Goal: Find specific page/section: Find specific page/section

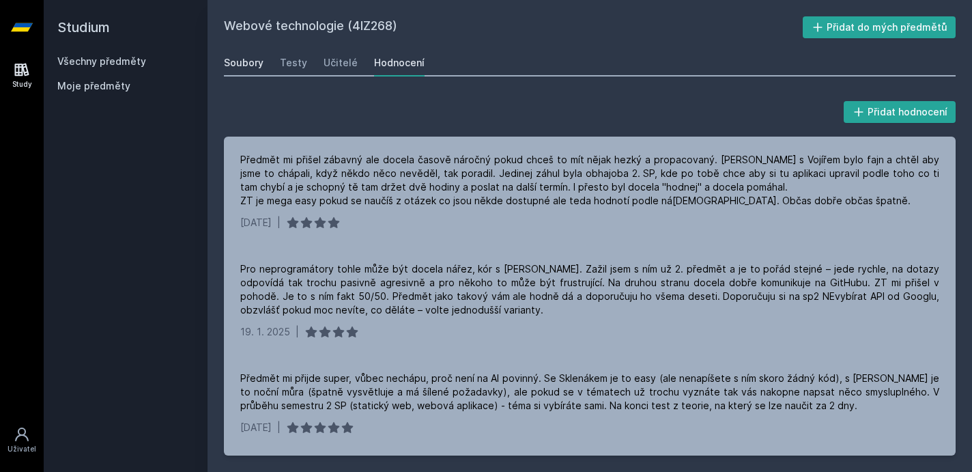
click at [244, 64] on div "Soubory" at bounding box center [244, 63] width 40 height 14
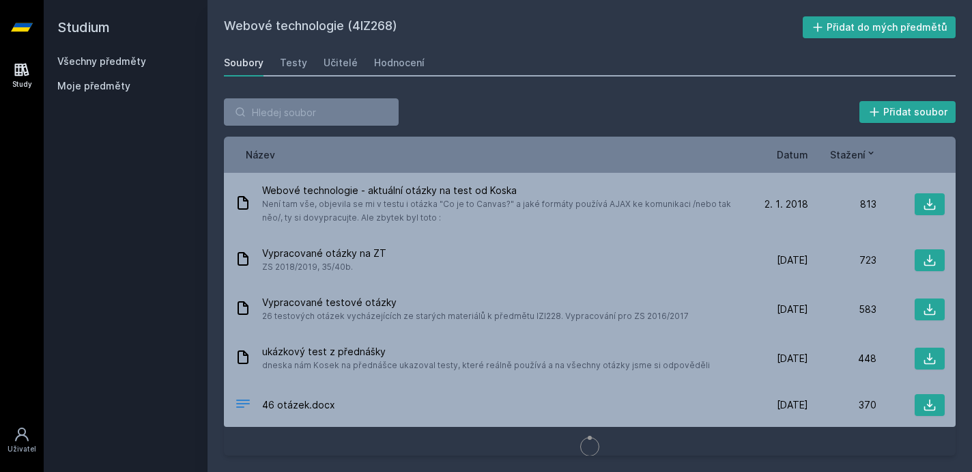
click at [130, 55] on link "Všechny předměty" at bounding box center [101, 61] width 89 height 12
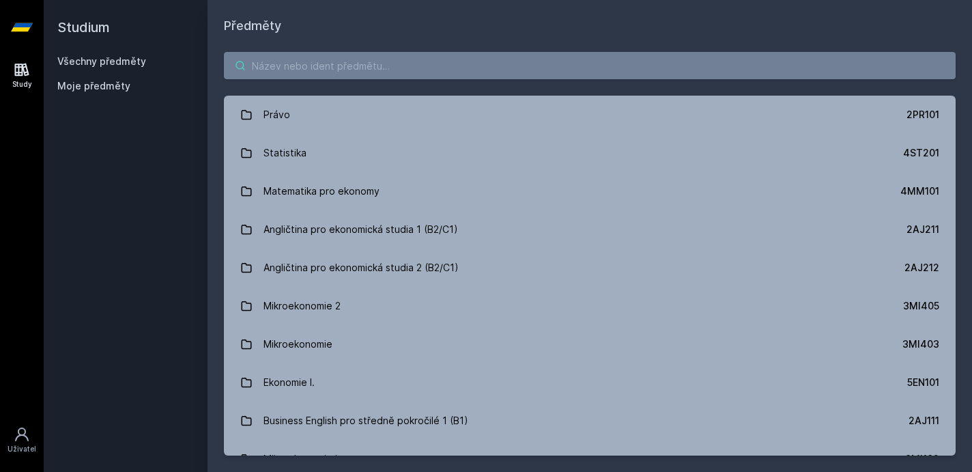
click at [324, 67] on input "search" at bounding box center [590, 65] width 732 height 27
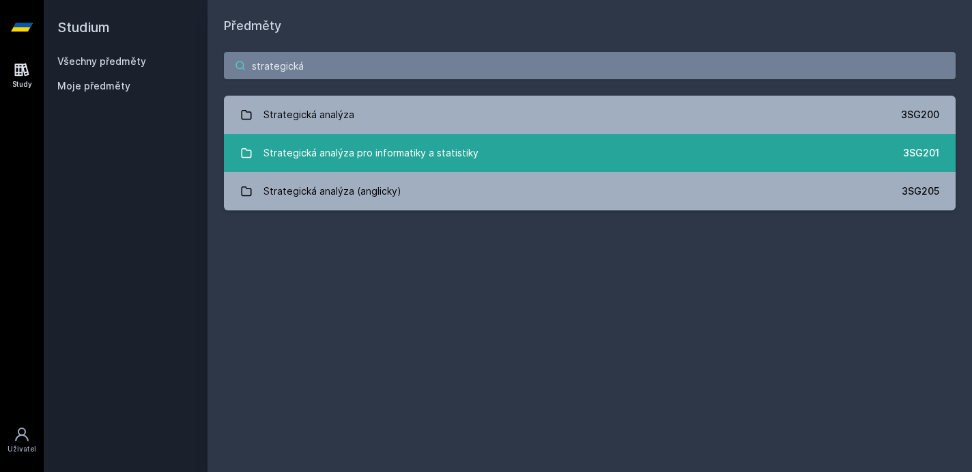
type input "strategická"
click at [381, 150] on div "Strategická analýza pro informatiky a statistiky" at bounding box center [371, 152] width 215 height 27
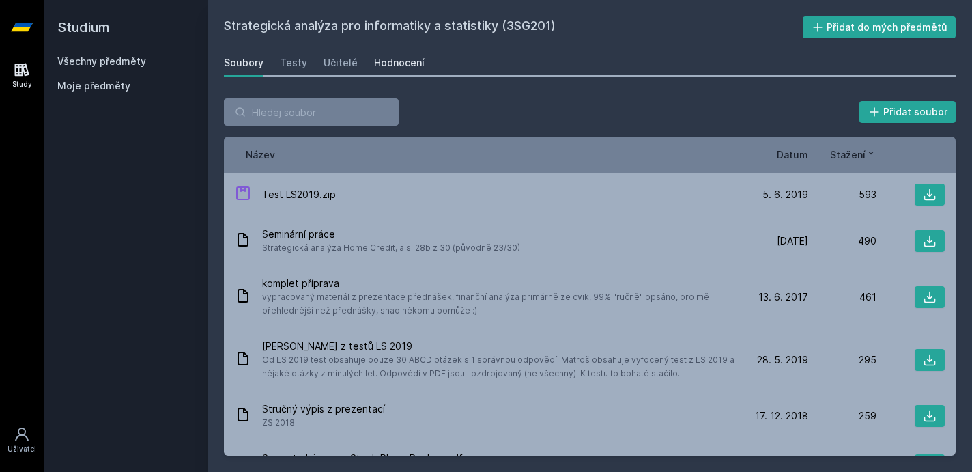
click at [402, 66] on div "Hodnocení" at bounding box center [399, 63] width 51 height 14
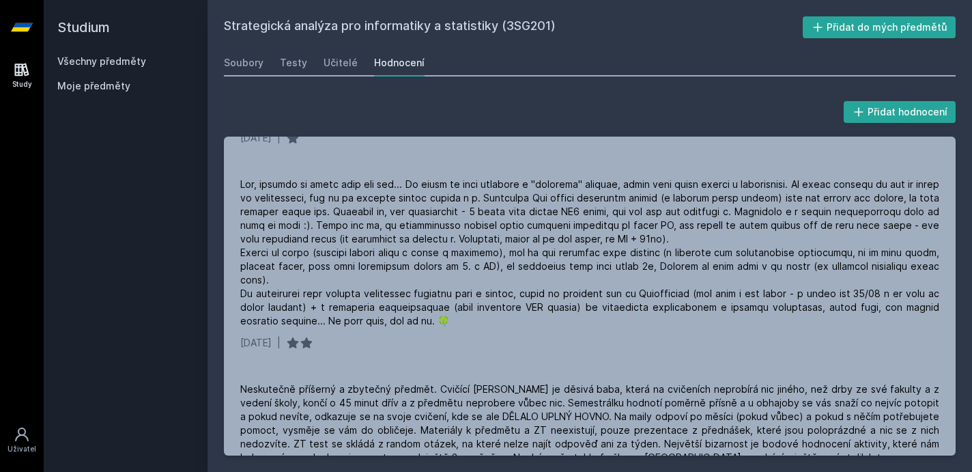
scroll to position [1929, 0]
